Goal: Information Seeking & Learning: Compare options

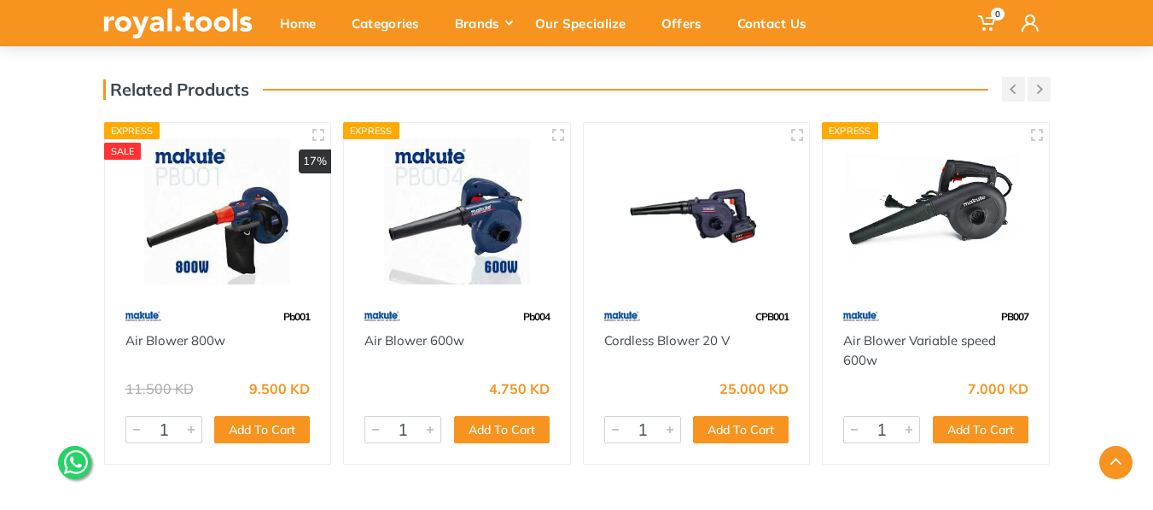
scroll to position [417, 0]
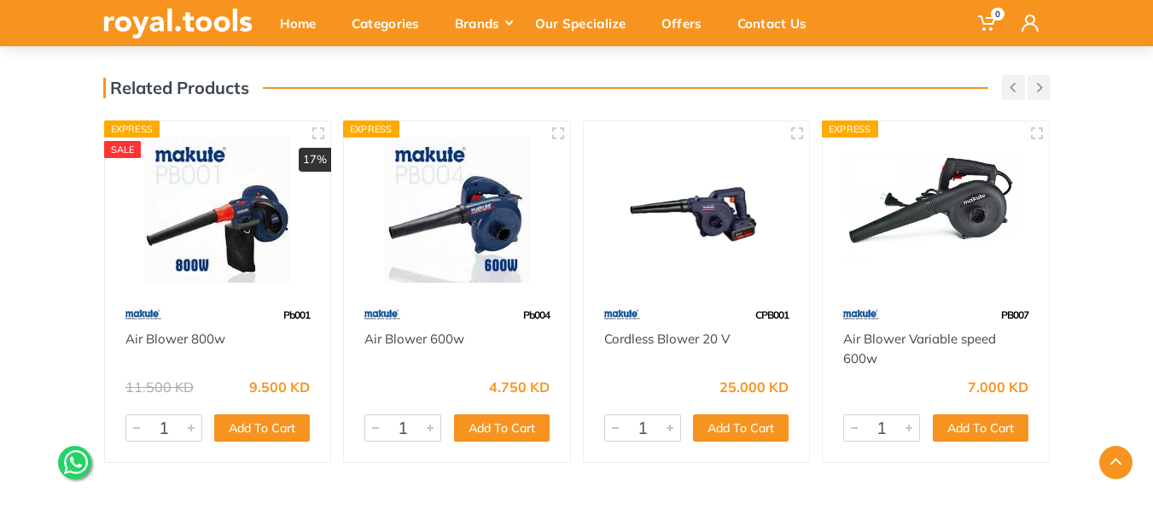
click at [458, 247] on img at bounding box center [457, 210] width 196 height 146
click at [660, 338] on link "Cordless Blower 20 V" at bounding box center [667, 338] width 126 height 16
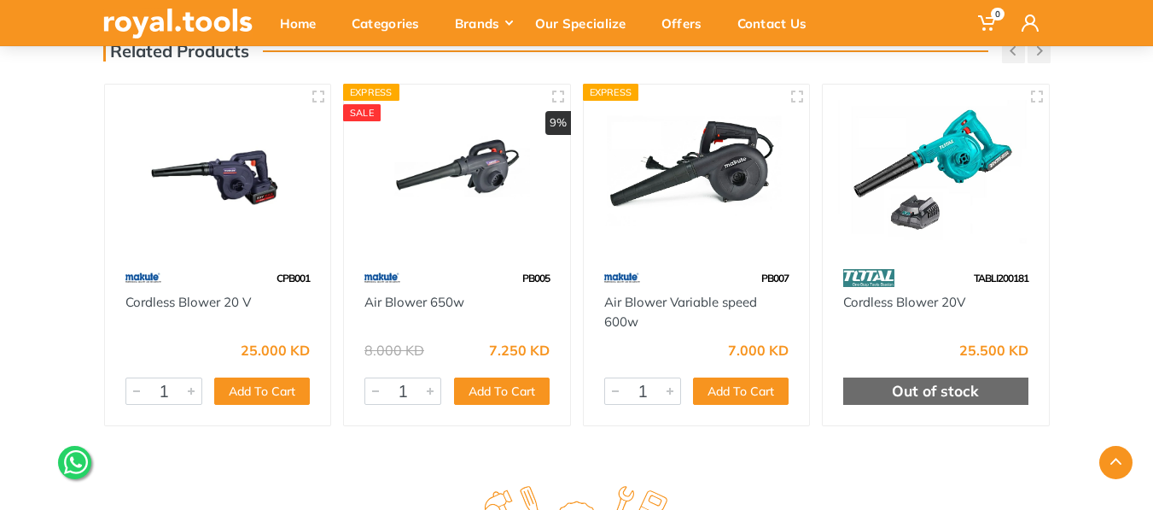
scroll to position [455, 0]
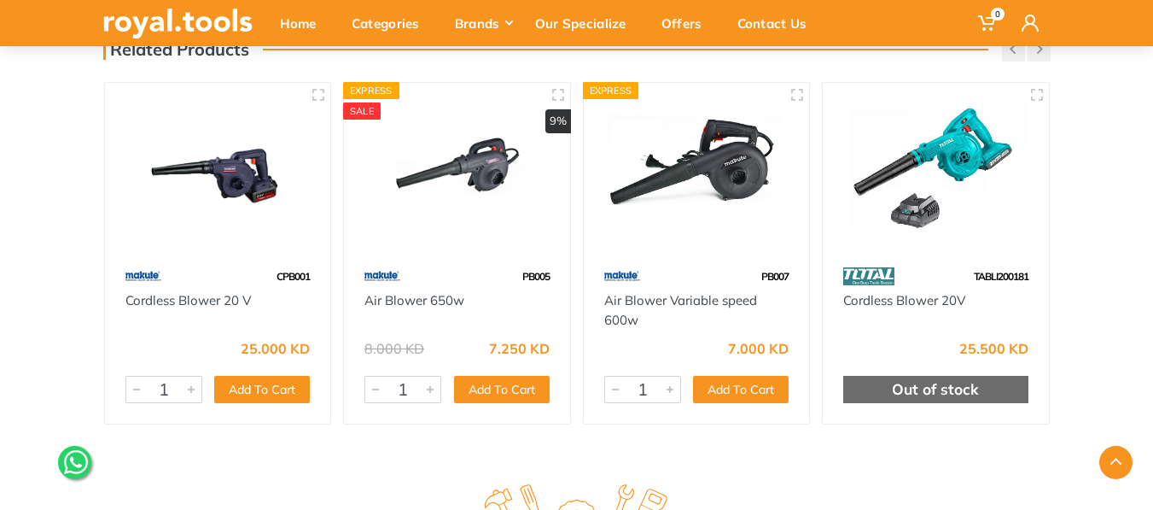
click at [486, 164] on img at bounding box center [457, 171] width 196 height 146
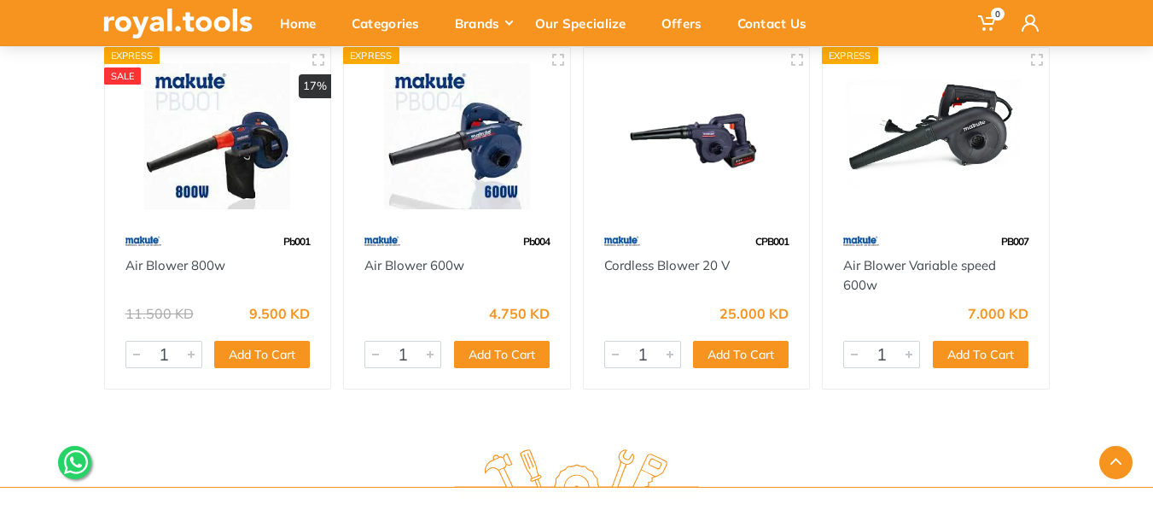
scroll to position [474, 0]
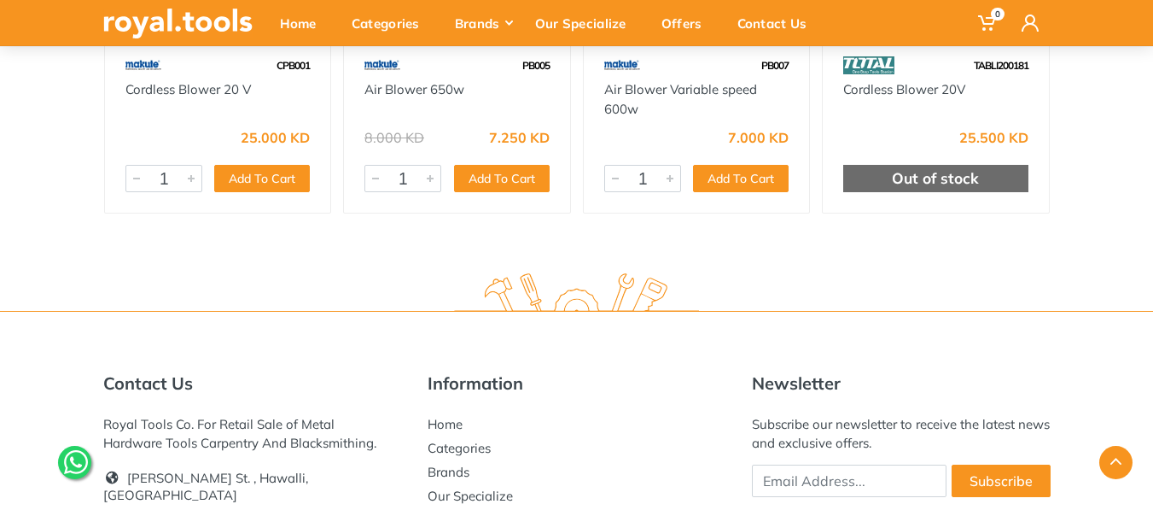
scroll to position [668, 0]
